Goal: Task Accomplishment & Management: Use online tool/utility

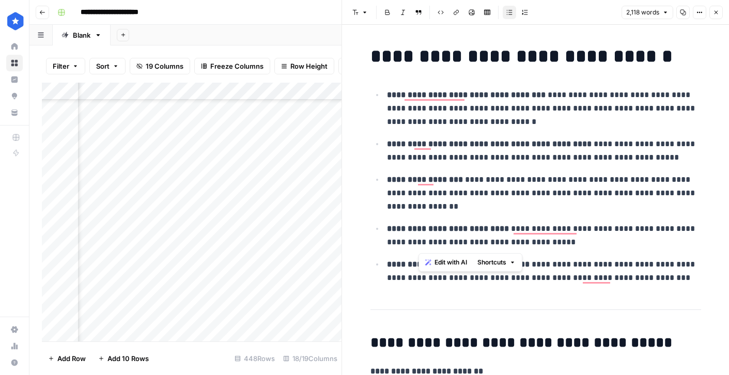
scroll to position [915, 0]
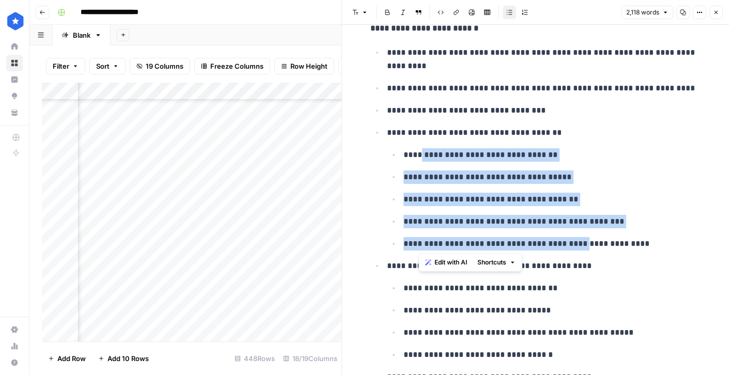
click at [715, 13] on icon "button" at bounding box center [716, 12] width 6 height 6
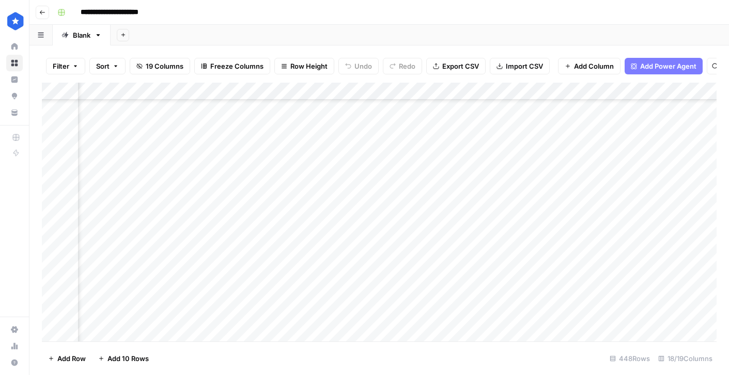
click at [255, 228] on div "Add Column" at bounding box center [379, 212] width 675 height 259
click at [592, 225] on div "Add Column" at bounding box center [379, 212] width 675 height 259
click at [651, 229] on div "Add Column" at bounding box center [379, 212] width 675 height 259
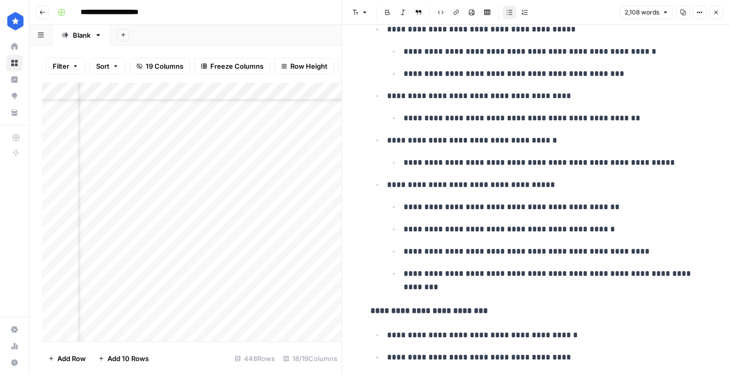
scroll to position [620, 0]
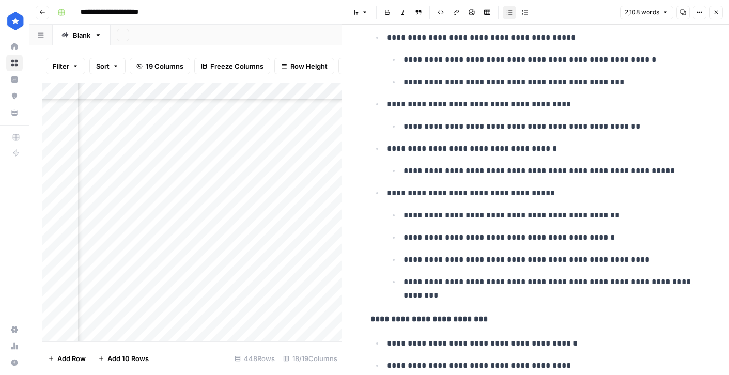
click at [716, 13] on icon "button" at bounding box center [716, 12] width 6 height 6
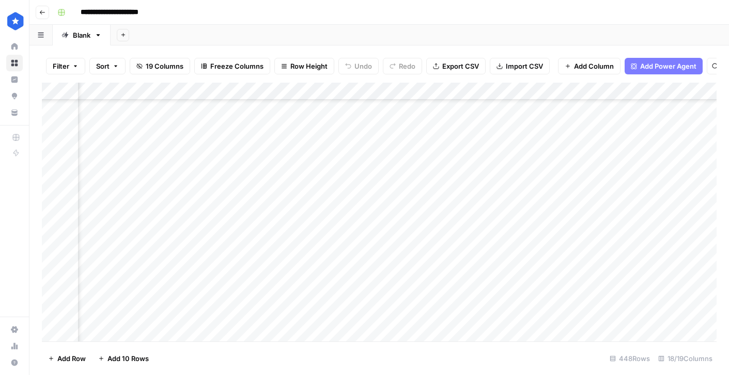
click at [250, 246] on div "Add Column" at bounding box center [379, 212] width 675 height 259
click at [622, 245] on div "Add Column" at bounding box center [379, 212] width 675 height 259
click at [649, 245] on div "Add Column" at bounding box center [379, 212] width 675 height 259
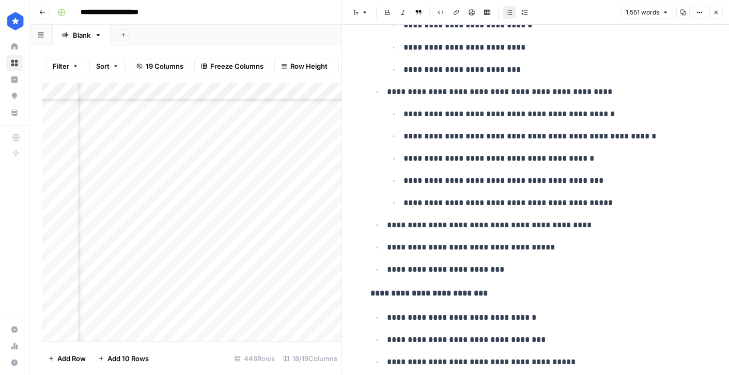
scroll to position [659, 0]
click at [715, 12] on icon "button" at bounding box center [716, 12] width 6 height 6
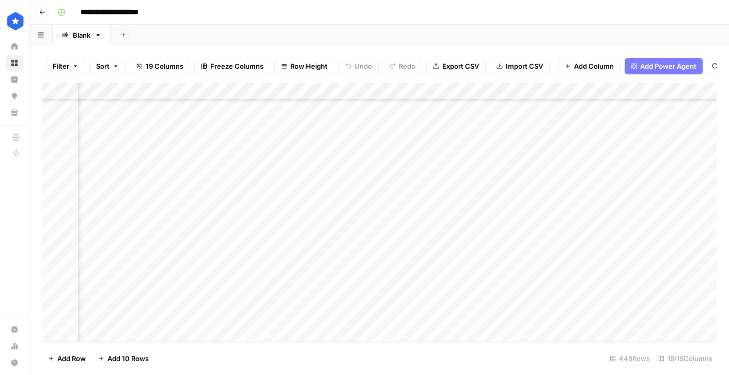
drag, startPoint x: 253, startPoint y: 271, endPoint x: 253, endPoint y: 315, distance: 43.9
click at [253, 315] on div "Add Column" at bounding box center [379, 212] width 675 height 259
click at [253, 300] on div "Add Column" at bounding box center [379, 212] width 675 height 259
drag, startPoint x: 252, startPoint y: 265, endPoint x: 252, endPoint y: 297, distance: 32.0
click at [252, 297] on div "Add Column" at bounding box center [379, 212] width 675 height 259
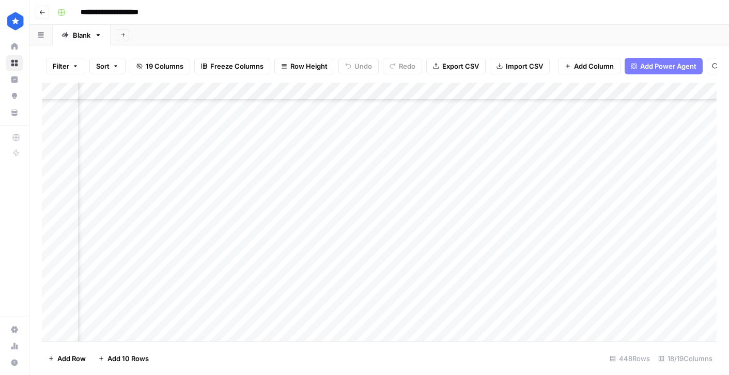
click at [229, 251] on div "Add Column" at bounding box center [379, 212] width 675 height 259
click at [600, 281] on div "Add Column" at bounding box center [379, 212] width 675 height 259
click at [645, 281] on div "Add Column" at bounding box center [379, 212] width 675 height 259
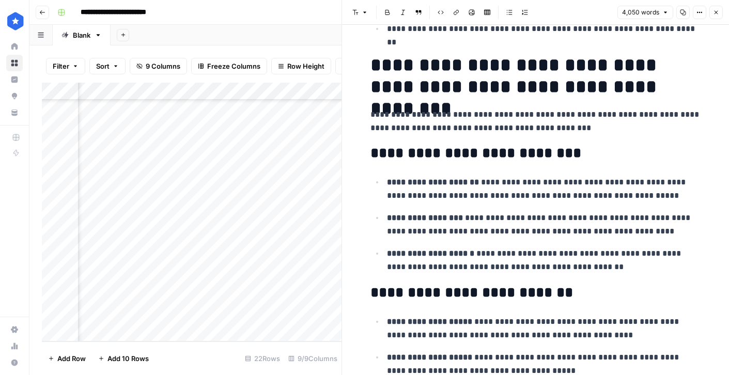
scroll to position [1019, 0]
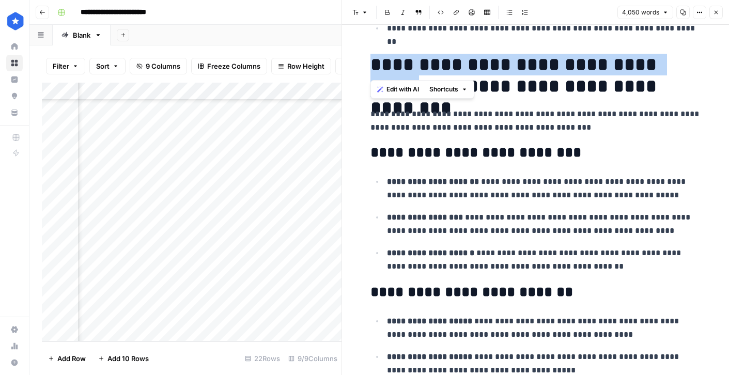
drag, startPoint x: 373, startPoint y: 64, endPoint x: 680, endPoint y: 65, distance: 306.5
click at [680, 65] on h1 "**********" at bounding box center [536, 75] width 331 height 43
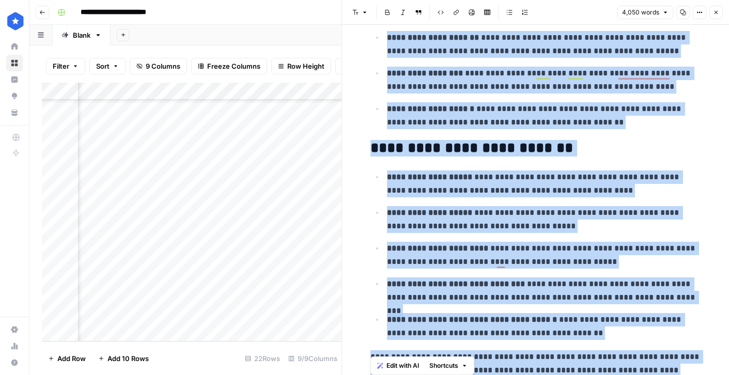
scroll to position [1249, 0]
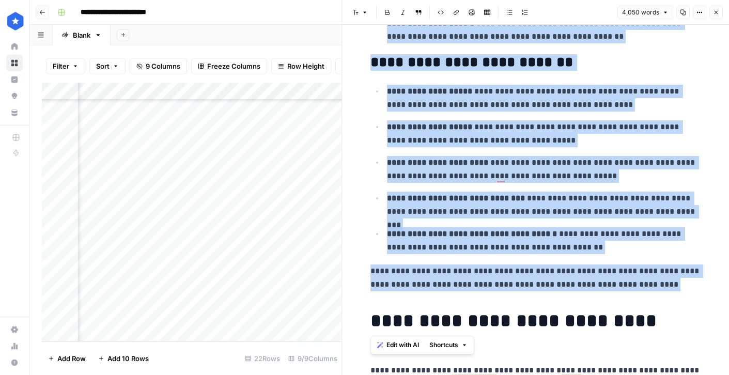
drag, startPoint x: 370, startPoint y: 110, endPoint x: 550, endPoint y: 297, distance: 260.3
copy div "**********"
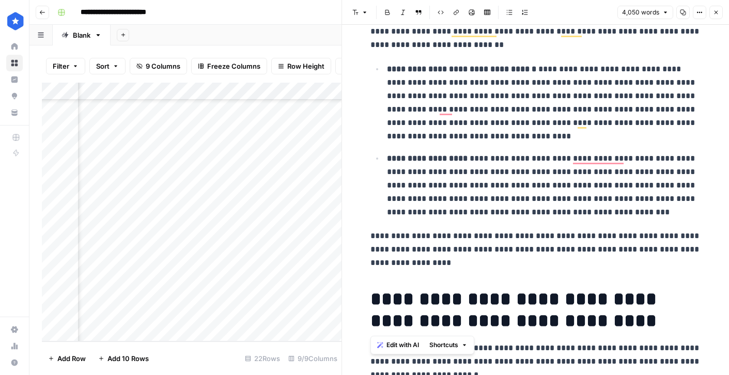
scroll to position [0, 0]
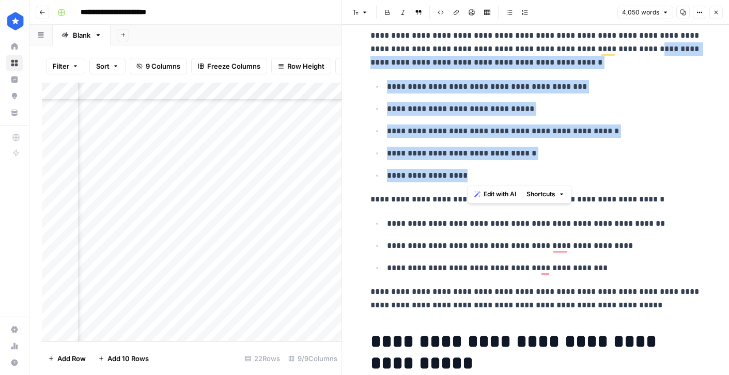
drag, startPoint x: 621, startPoint y: 50, endPoint x: 563, endPoint y: 175, distance: 138.3
copy div "**********"
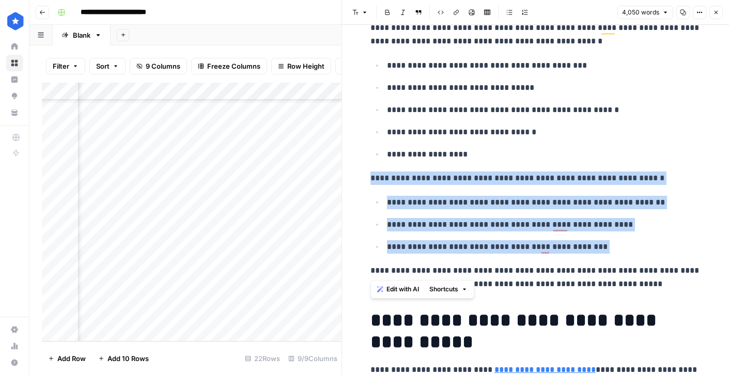
drag, startPoint x: 371, startPoint y: 181, endPoint x: 634, endPoint y: 258, distance: 274.0
copy div "**********"
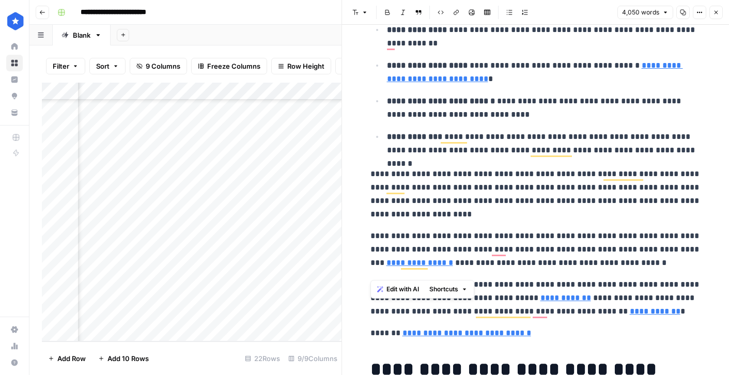
scroll to position [3951, 0]
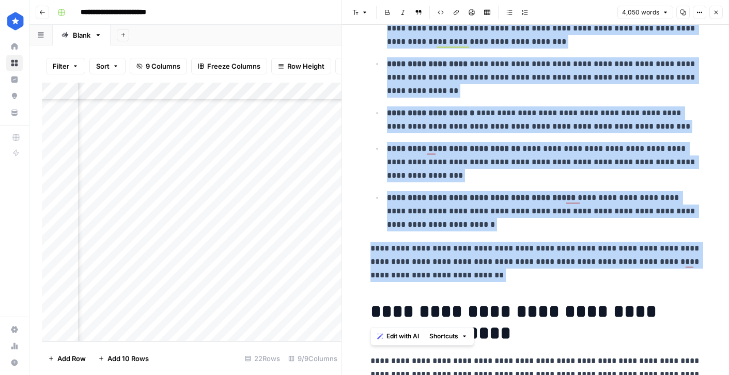
drag, startPoint x: 372, startPoint y: 69, endPoint x: 486, endPoint y: 286, distance: 245.3
copy div "**********"
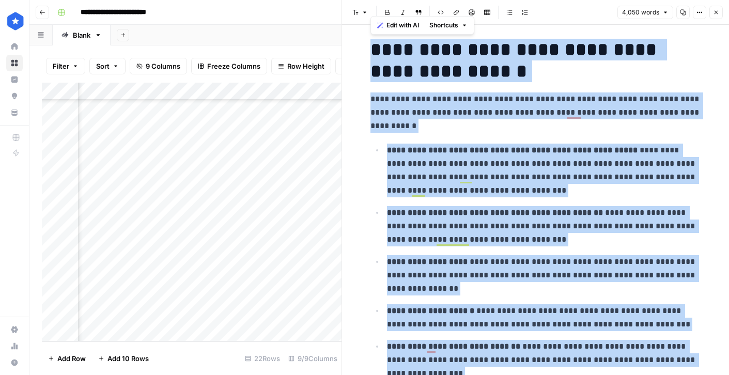
click at [719, 15] on button "Close" at bounding box center [716, 12] width 13 height 13
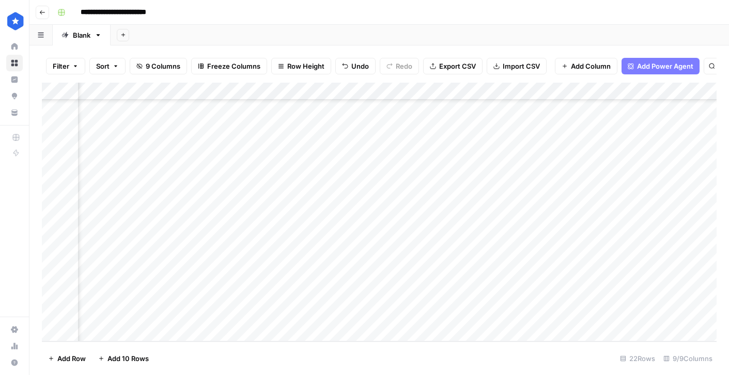
click at [593, 301] on div "Add Column" at bounding box center [379, 212] width 675 height 259
click at [643, 298] on div "Add Column" at bounding box center [379, 212] width 675 height 259
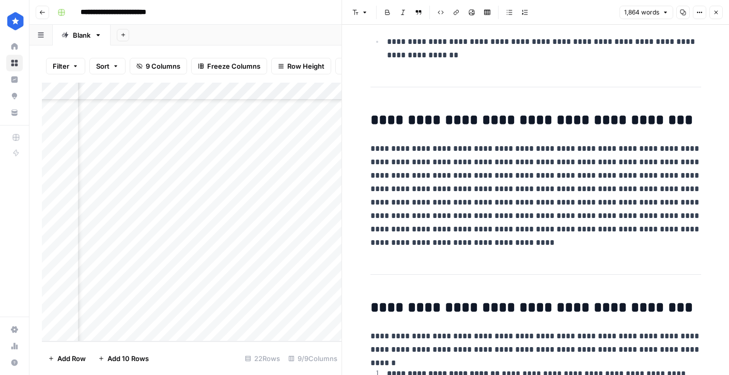
scroll to position [636, 0]
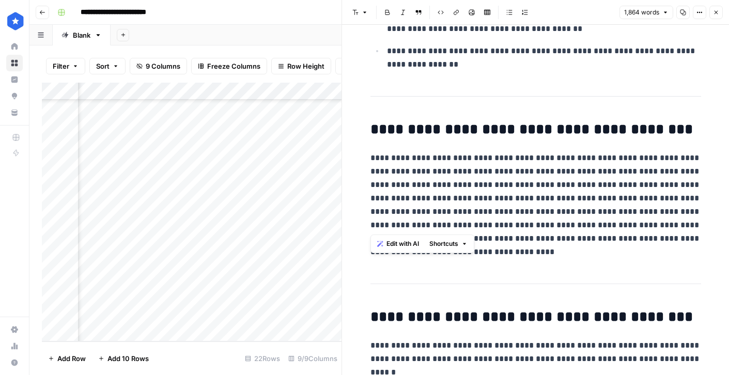
drag, startPoint x: 370, startPoint y: 158, endPoint x: 520, endPoint y: 260, distance: 181.8
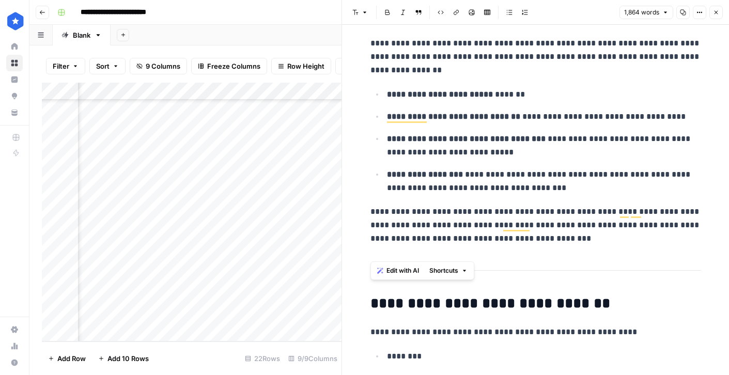
scroll to position [2338, 0]
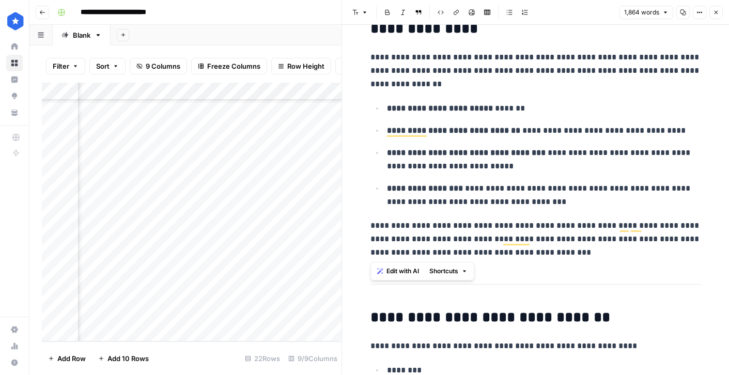
drag, startPoint x: 370, startPoint y: 58, endPoint x: 566, endPoint y: 254, distance: 277.4
copy div "**********"
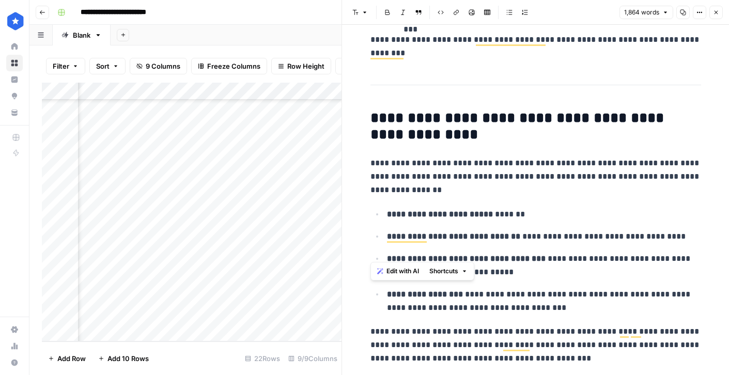
scroll to position [2231, 0]
drag, startPoint x: 473, startPoint y: 120, endPoint x: 434, endPoint y: 129, distance: 39.7
click at [434, 129] on h2 "**********" at bounding box center [536, 127] width 331 height 33
copy h2 "**********"
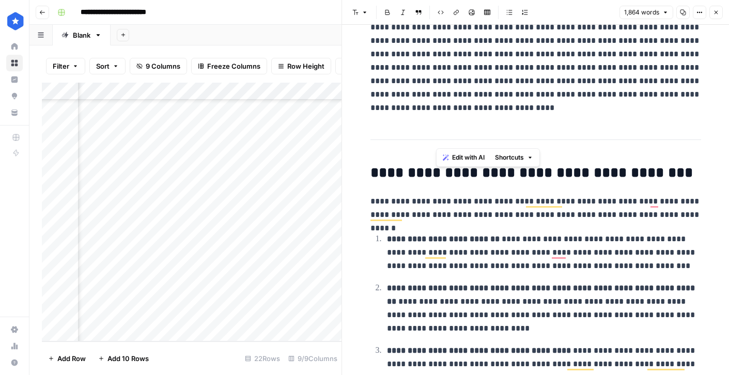
scroll to position [782, 0]
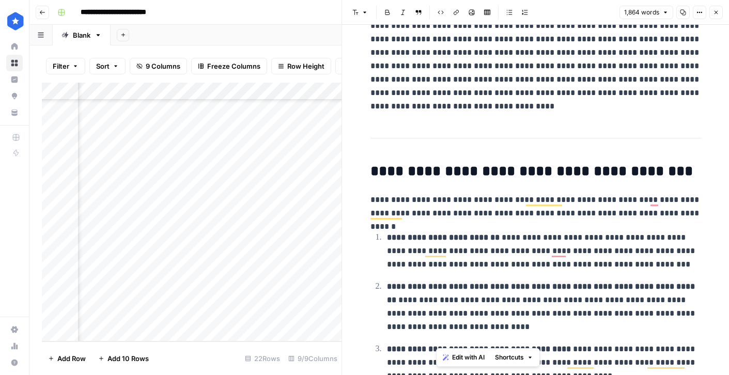
click at [717, 10] on icon "button" at bounding box center [716, 12] width 6 height 6
click at [718, 14] on icon "button" at bounding box center [716, 12] width 6 height 6
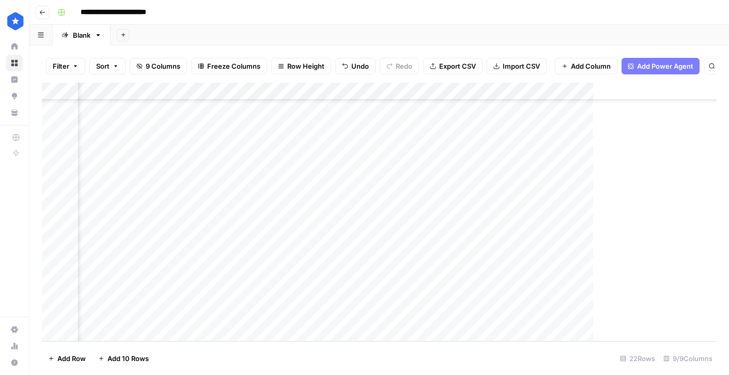
scroll to position [162, 0]
click at [214, 332] on div "Add Column" at bounding box center [379, 212] width 675 height 259
click at [259, 330] on div "Add Column" at bounding box center [379, 212] width 675 height 259
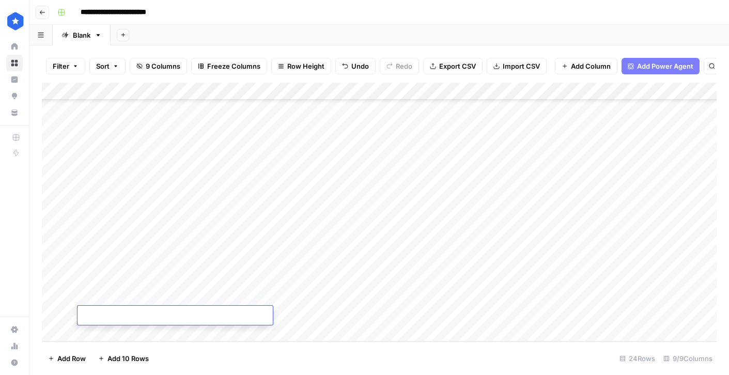
click at [259, 330] on div "Add Column" at bounding box center [379, 212] width 675 height 259
click at [240, 268] on div "Add Column" at bounding box center [379, 212] width 675 height 259
click at [231, 309] on div "Add Column" at bounding box center [379, 212] width 675 height 259
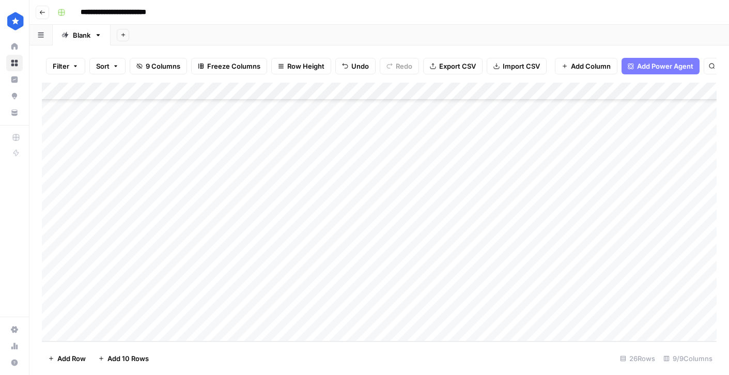
click at [257, 316] on div "Add Column" at bounding box center [379, 212] width 675 height 259
click at [295, 315] on div "Add Column" at bounding box center [379, 212] width 675 height 259
click at [294, 266] on div "Add Column" at bounding box center [379, 212] width 675 height 259
click at [358, 285] on div "Add Column" at bounding box center [379, 212] width 675 height 259
click at [345, 265] on div "Add Column" at bounding box center [379, 212] width 675 height 259
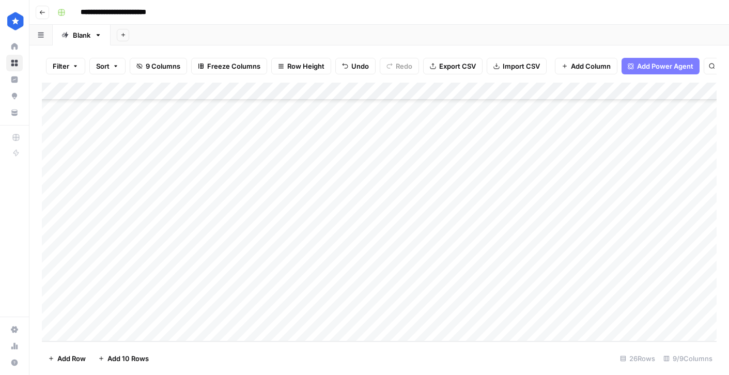
click at [481, 263] on div "Add Column" at bounding box center [379, 212] width 675 height 259
click at [483, 281] on div "Add Column" at bounding box center [379, 212] width 675 height 259
click at [486, 298] on div "Add Column" at bounding box center [379, 212] width 675 height 259
click at [485, 316] on div "Add Column" at bounding box center [379, 212] width 675 height 259
